Goal: Task Accomplishment & Management: Manage account settings

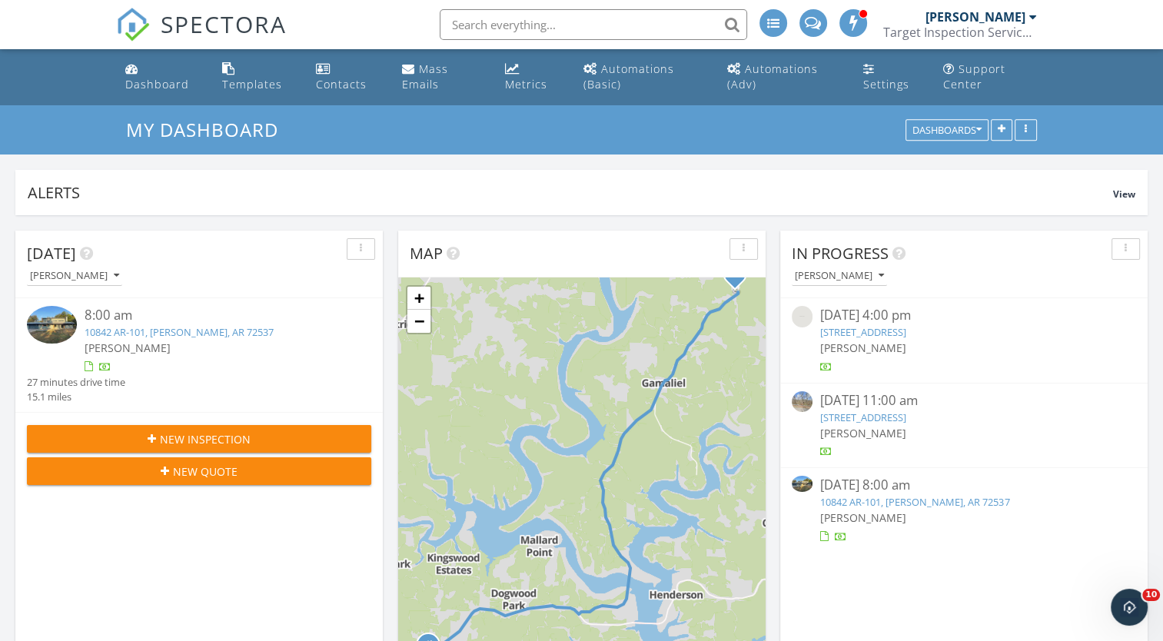
drag, startPoint x: 917, startPoint y: 503, endPoint x: 910, endPoint y: 506, distance: 7.9
click at [917, 503] on link "10842 AR-101, [PERSON_NAME], AR 72537" at bounding box center [914, 502] width 189 height 14
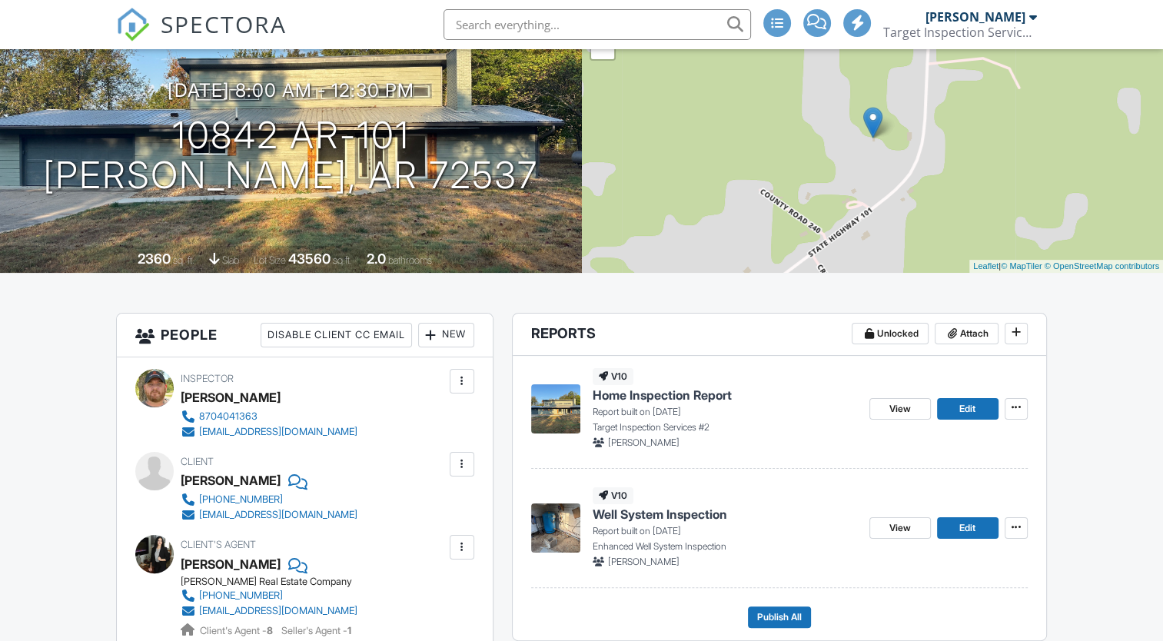
scroll to position [231, 0]
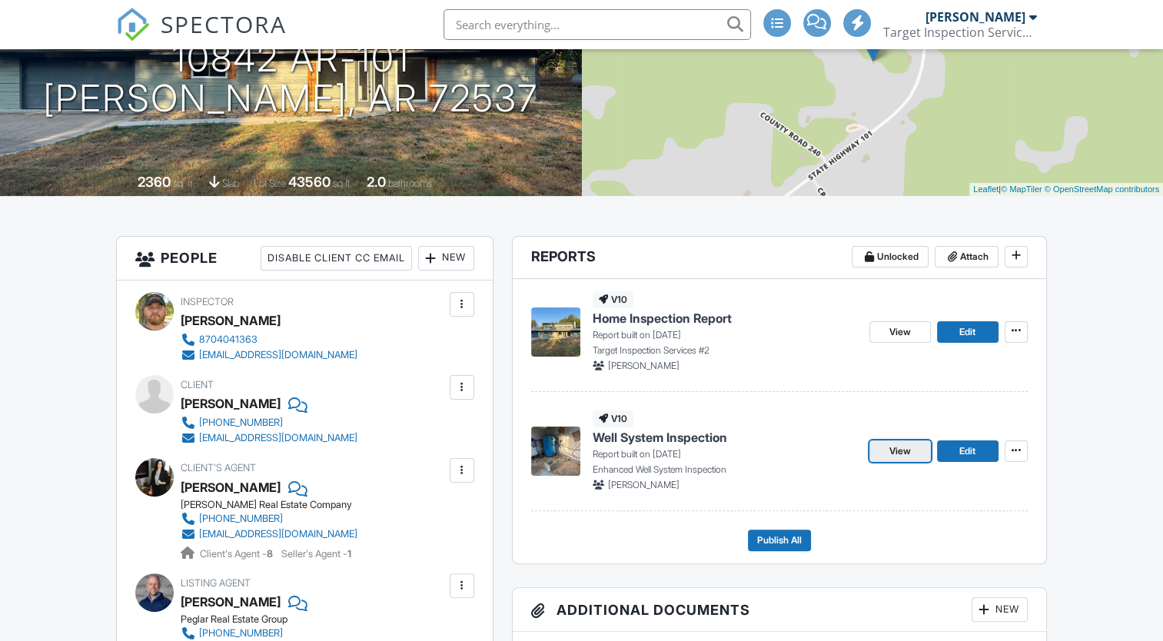
click at [896, 450] on span "View" at bounding box center [900, 450] width 22 height 15
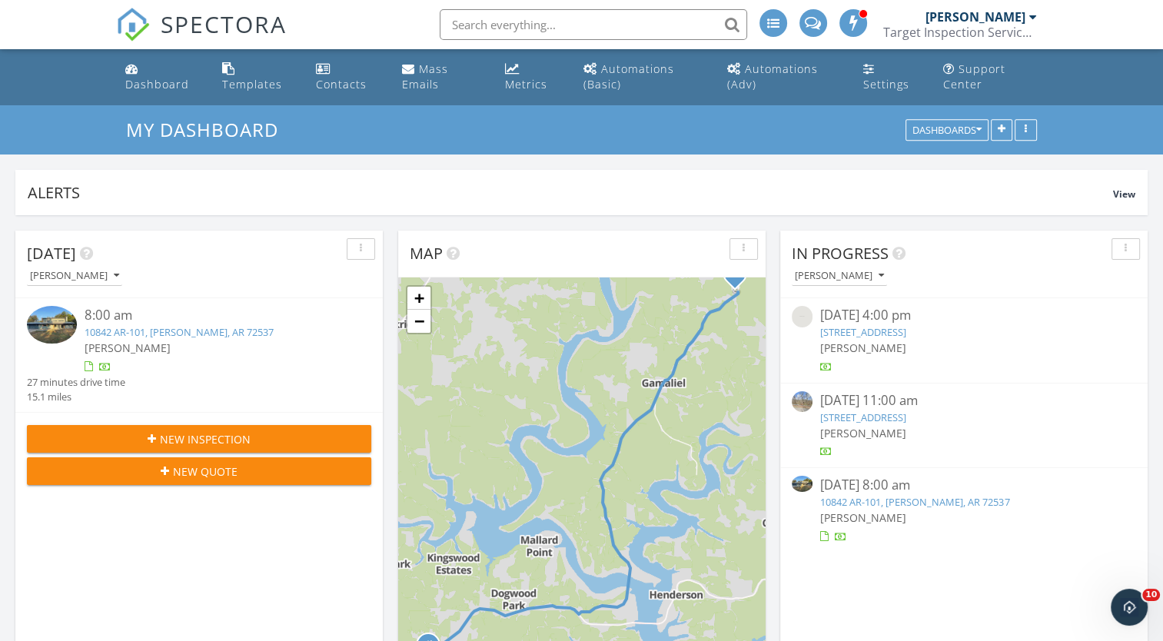
click at [864, 496] on link "10842 AR-101, Gamaliel, AR 72537" at bounding box center [914, 502] width 189 height 14
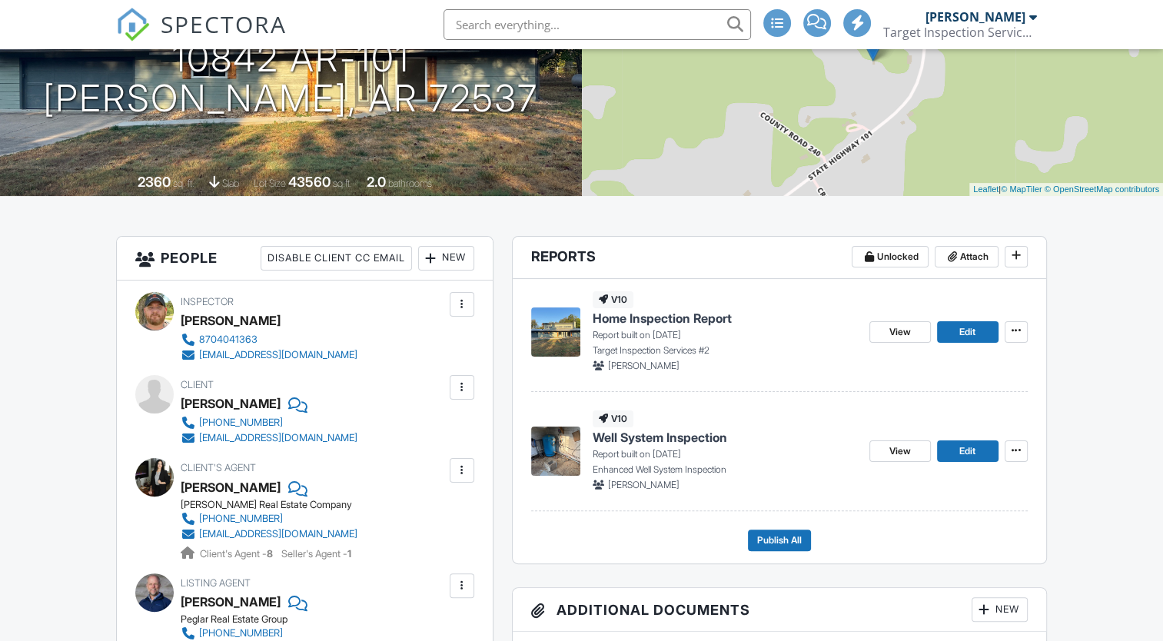
click at [631, 315] on span "Home Inspection Report" at bounding box center [661, 318] width 139 height 17
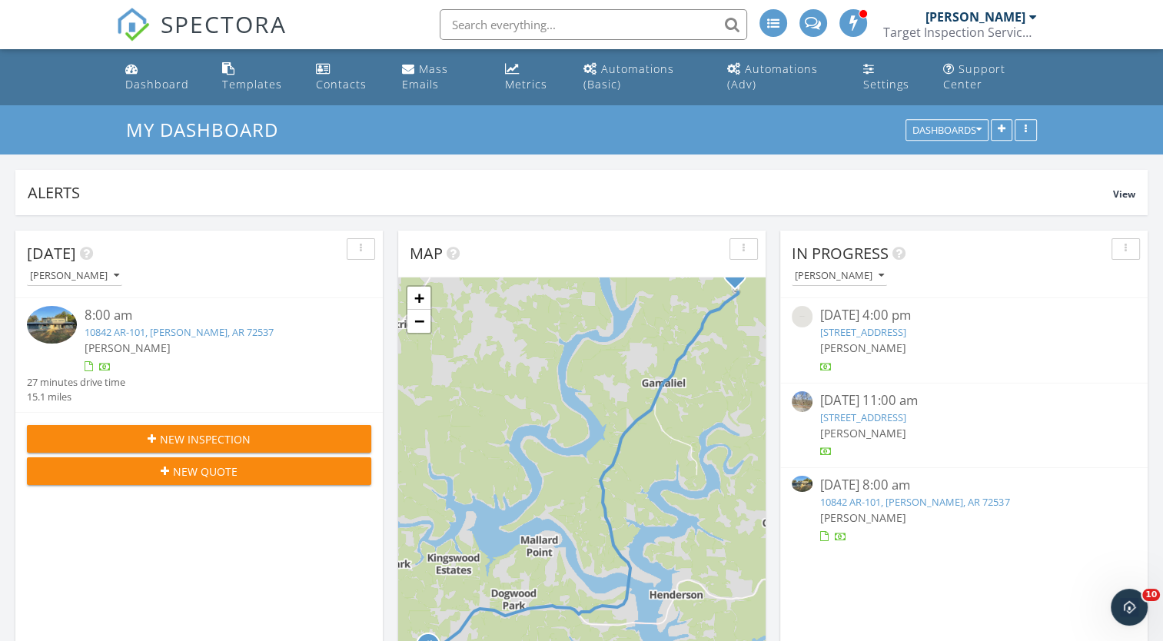
click at [963, 503] on link "10842 AR-101, Gamaliel, AR 72537" at bounding box center [914, 502] width 189 height 14
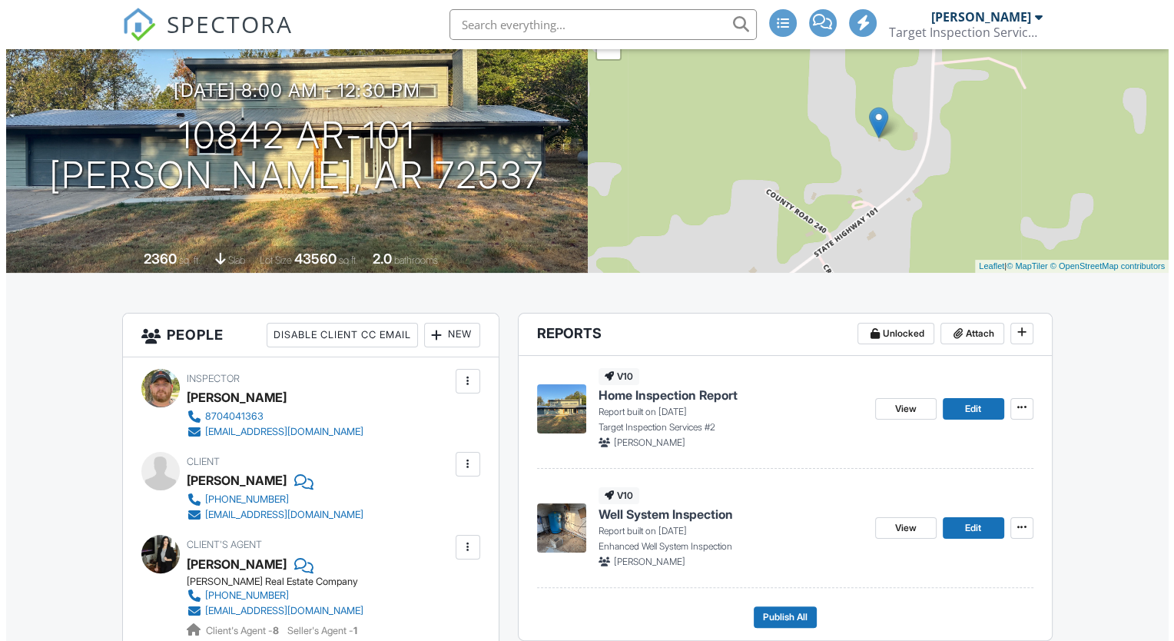
scroll to position [307, 0]
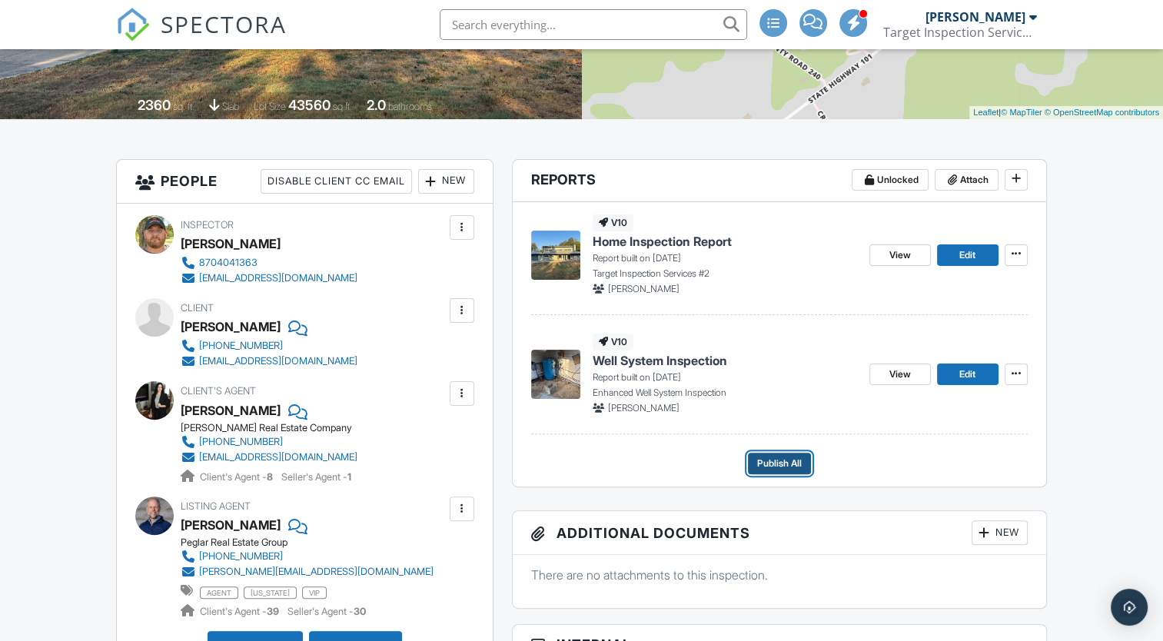
click at [792, 463] on span "Publish All" at bounding box center [779, 463] width 45 height 15
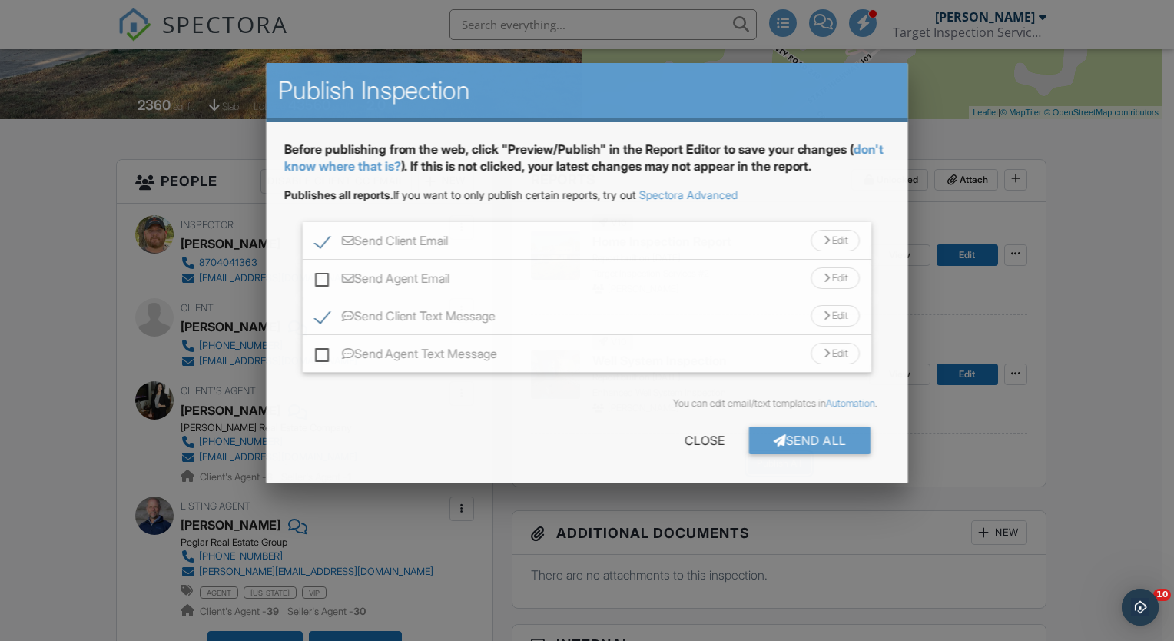
scroll to position [0, 0]
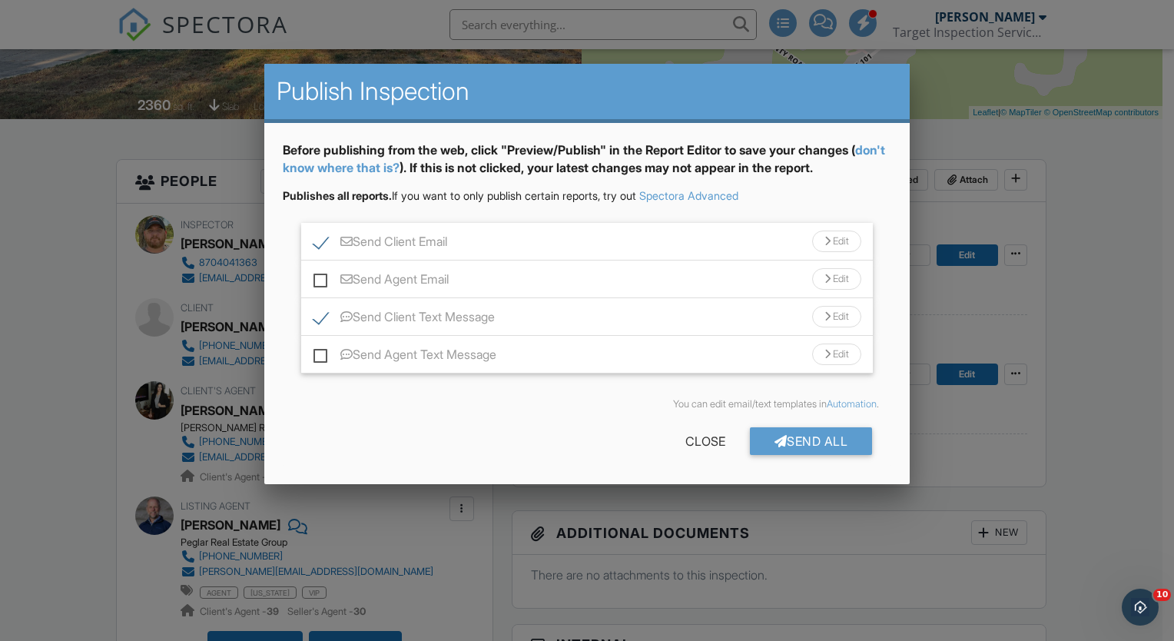
click at [326, 279] on label "Send Agent Email" at bounding box center [381, 281] width 135 height 19
click at [324, 277] on input "Send Agent Email" at bounding box center [319, 272] width 10 height 10
checkbox input "true"
click at [321, 348] on div "Send Agent Text Message Edit" at bounding box center [587, 355] width 572 height 38
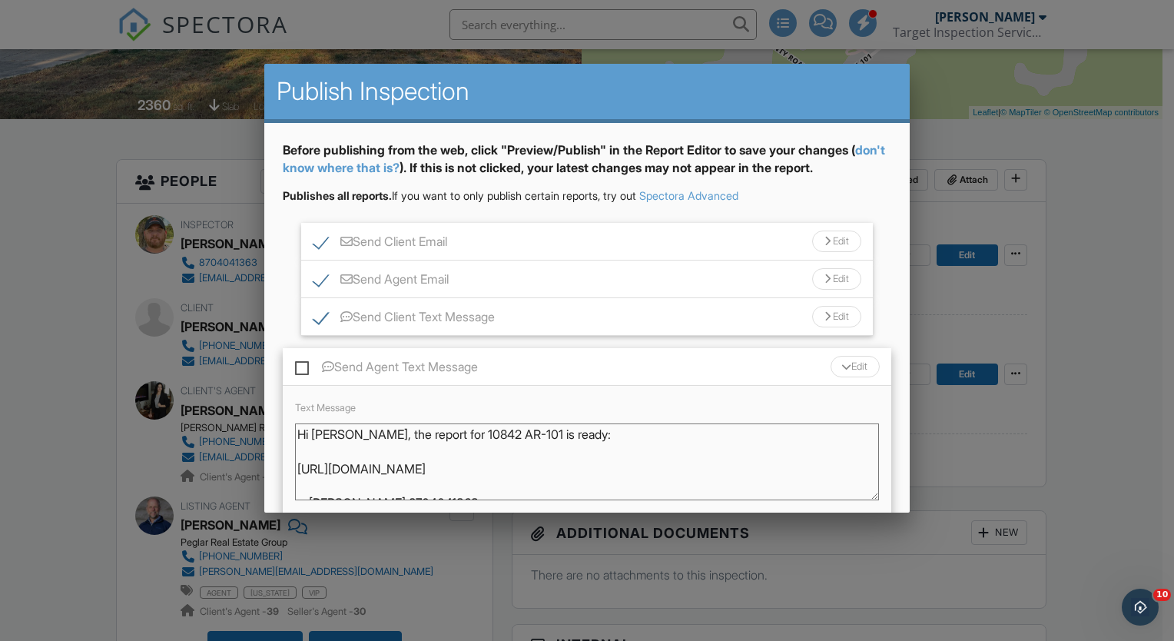
click at [298, 363] on label "Send Agent Text Message" at bounding box center [386, 369] width 183 height 19
click at [298, 363] on input "Send Agent Text Message" at bounding box center [300, 359] width 10 height 10
click at [445, 360] on label "Send Agent Text Message" at bounding box center [386, 369] width 183 height 19
click at [303, 367] on label "Send Agent Text Message" at bounding box center [386, 369] width 183 height 19
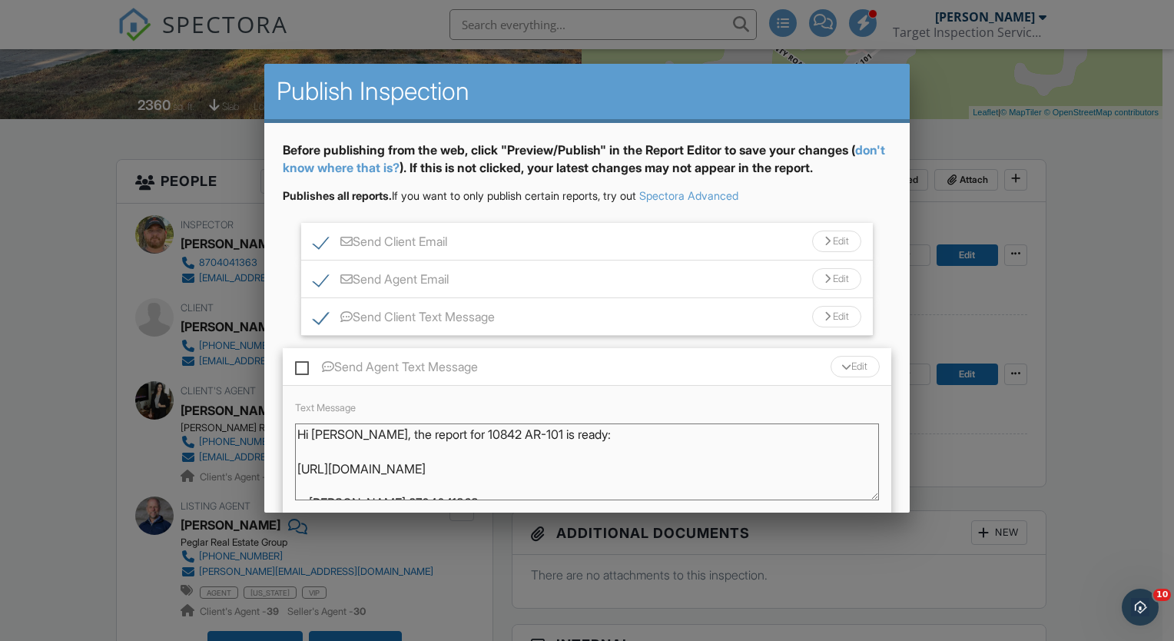
click at [303, 364] on input "Send Agent Text Message" at bounding box center [300, 359] width 10 height 10
checkbox input "true"
click at [595, 357] on div "Send Agent Text Message Edit" at bounding box center [587, 367] width 609 height 38
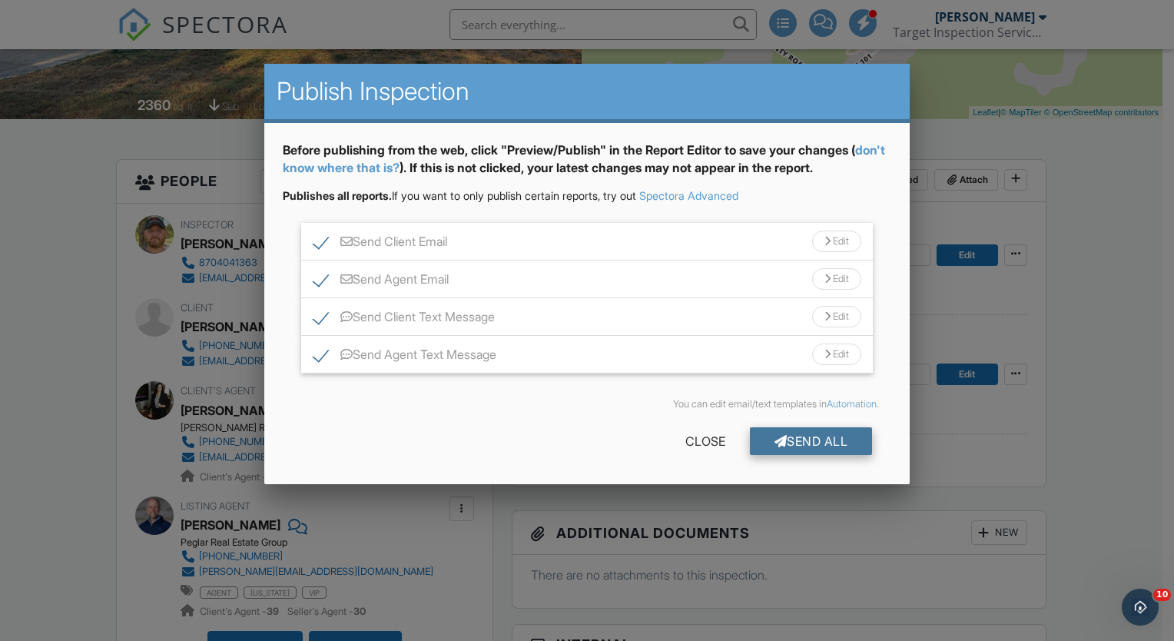
click at [778, 444] on div at bounding box center [781, 441] width 13 height 12
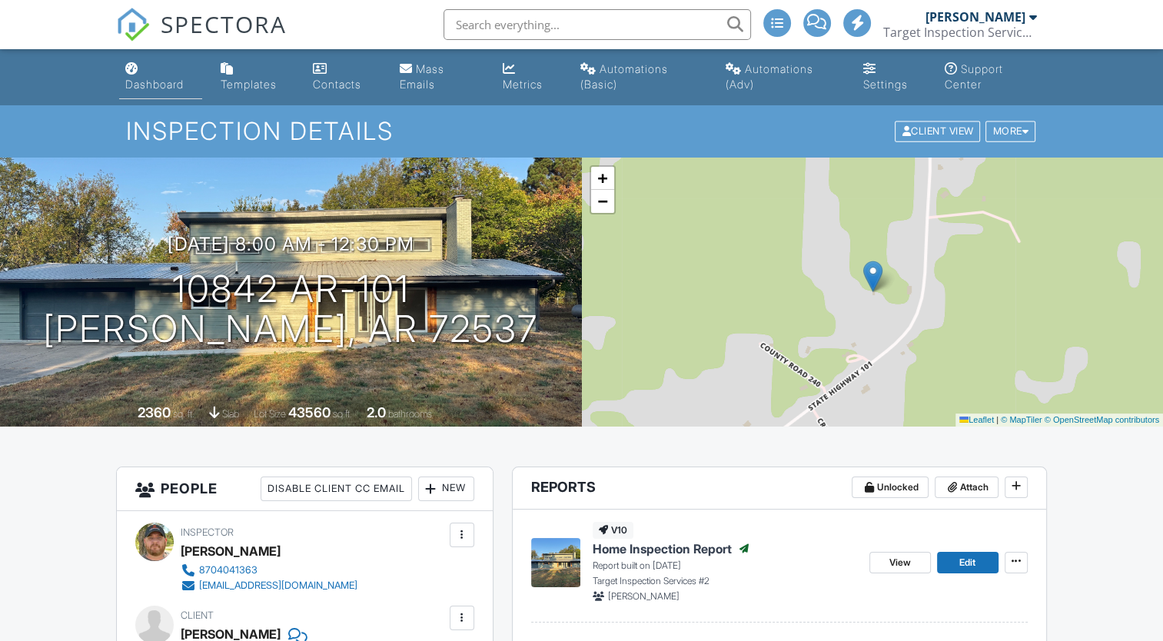
click at [155, 85] on div "Dashboard" at bounding box center [154, 84] width 58 height 13
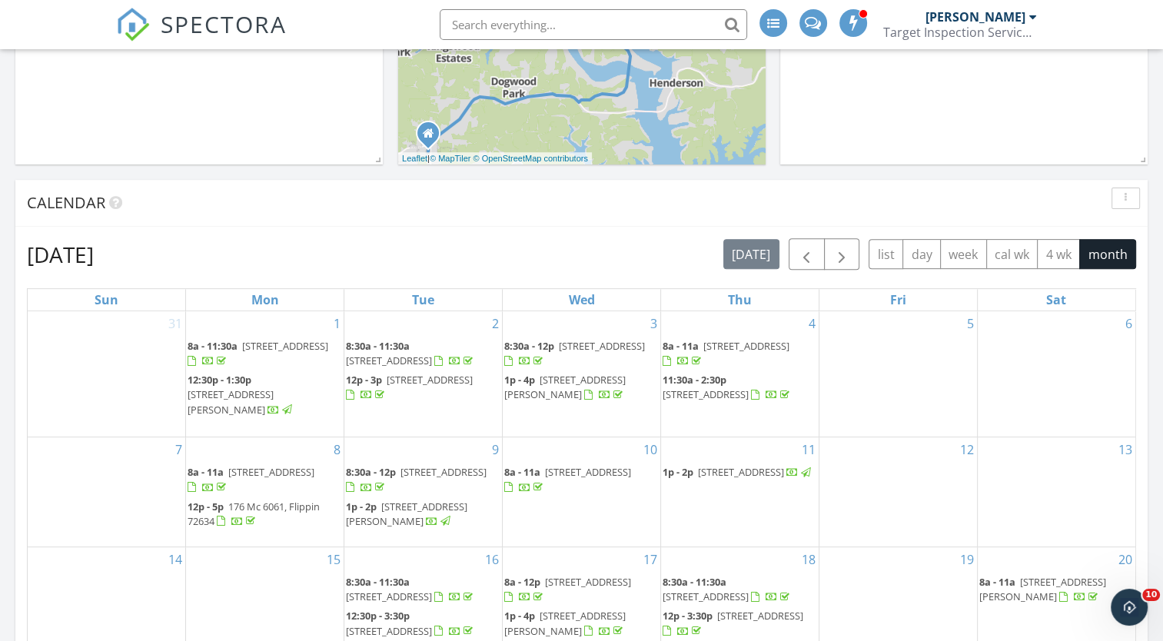
scroll to position [490, 0]
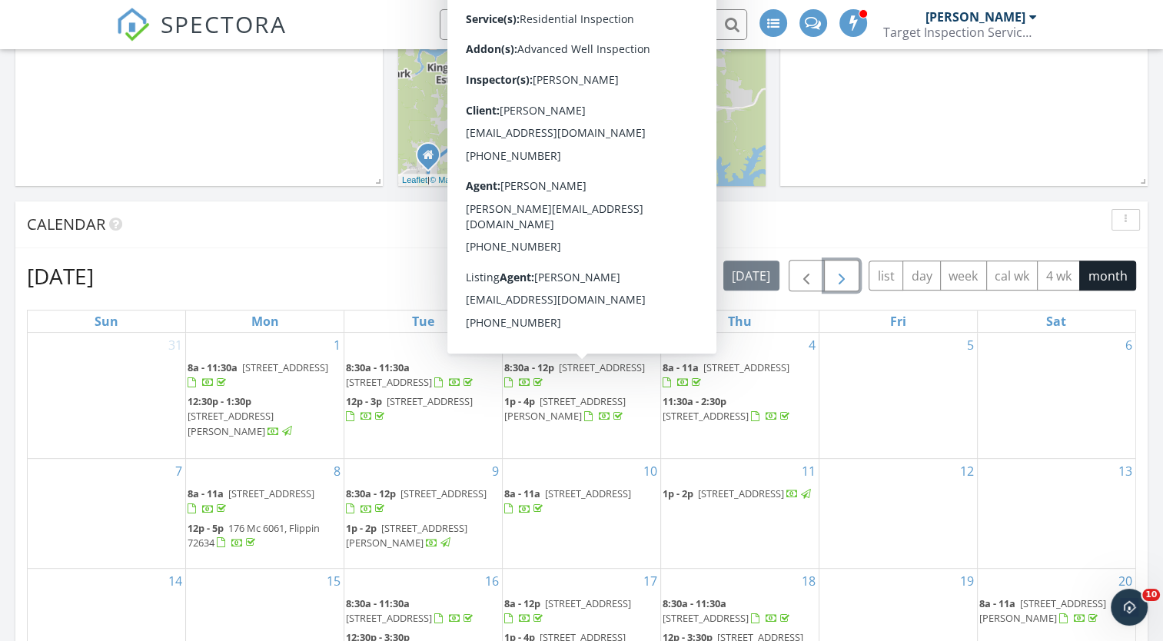
click at [845, 267] on span "button" at bounding box center [841, 276] width 18 height 18
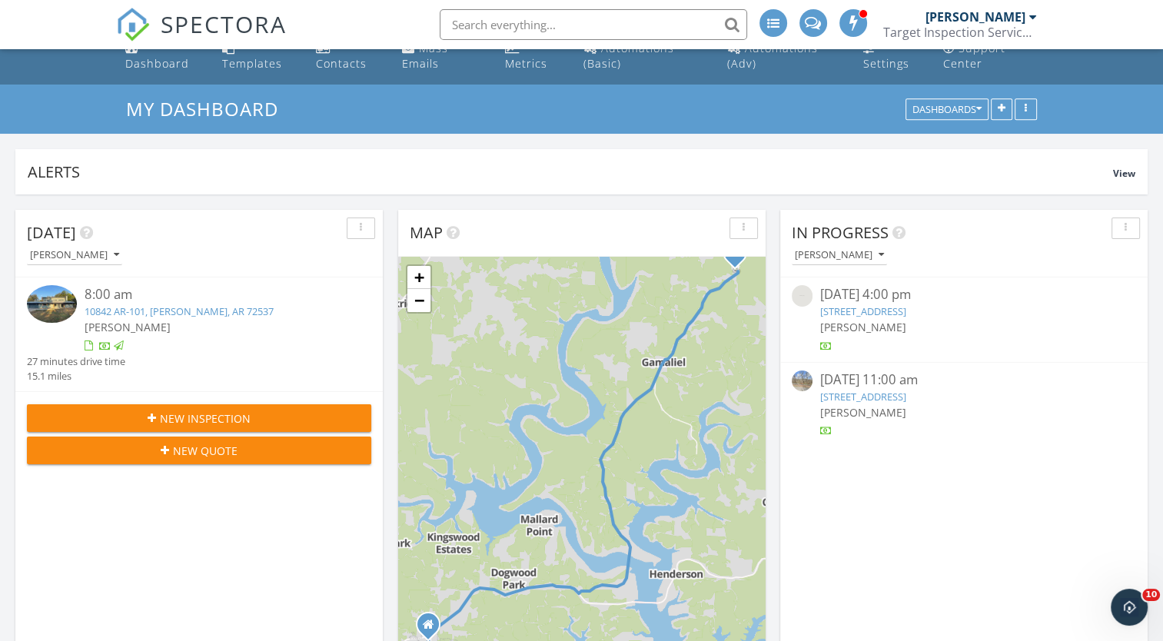
scroll to position [0, 0]
